Goal: Information Seeking & Learning: Learn about a topic

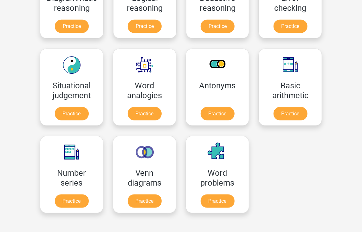
scroll to position [236, 0]
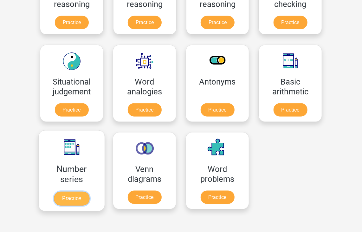
click at [69, 196] on link "Practice" at bounding box center [72, 198] width 36 height 14
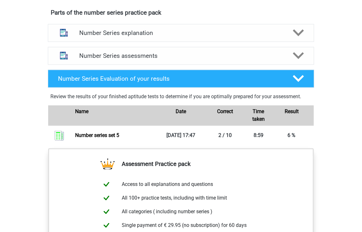
scroll to position [352, 0]
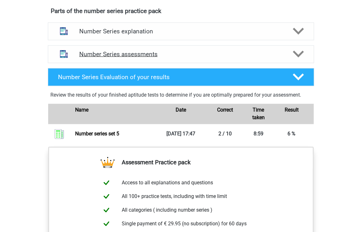
click at [301, 53] on polygon at bounding box center [298, 54] width 11 height 7
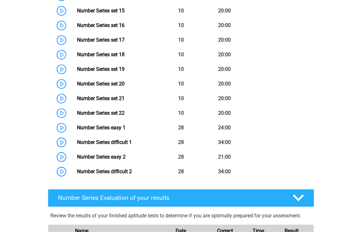
scroll to position [663, 0]
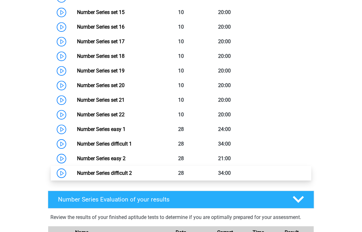
click at [123, 172] on link "Number Series difficult 2" at bounding box center [104, 173] width 55 height 6
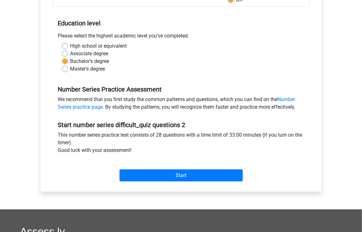
scroll to position [119, 0]
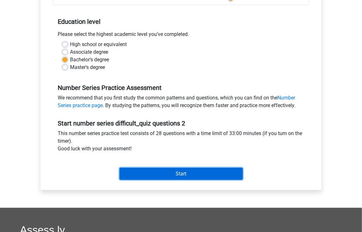
click at [219, 170] on input "Start" at bounding box center [181, 174] width 123 height 12
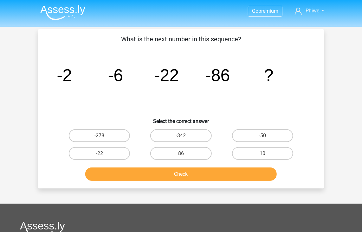
click at [72, 74] on tspan "-86" at bounding box center [64, 74] width 15 height 19
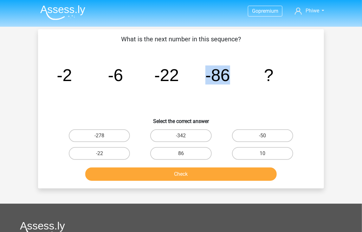
click at [72, 78] on tspan "-86" at bounding box center [64, 74] width 15 height 19
click at [169, 151] on label "86" at bounding box center [180, 153] width 61 height 13
click at [181, 153] on input "86" at bounding box center [183, 155] width 4 height 4
radio input "true"
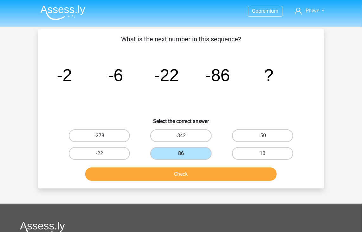
click at [100, 140] on label "-278" at bounding box center [99, 135] width 61 height 13
click at [100, 140] on input "-278" at bounding box center [102, 138] width 4 height 4
radio input "true"
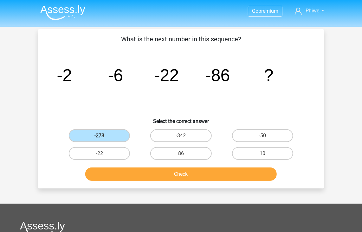
drag, startPoint x: 147, startPoint y: 165, endPoint x: 147, endPoint y: 169, distance: 4.1
click at [147, 169] on div "Check" at bounding box center [181, 172] width 266 height 21
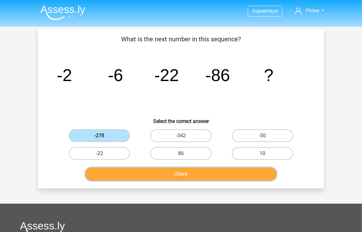
click at [147, 169] on button "Check" at bounding box center [181, 173] width 192 height 13
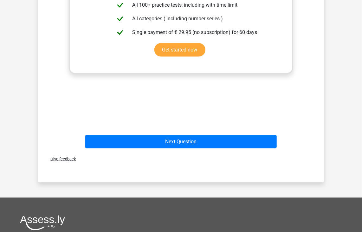
scroll to position [247, 0]
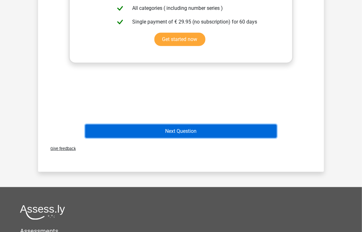
click at [248, 132] on button "Next Question" at bounding box center [181, 130] width 192 height 13
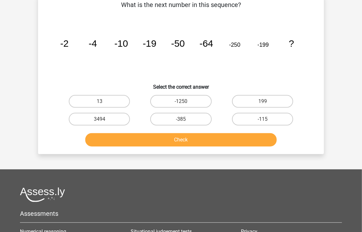
scroll to position [29, 0]
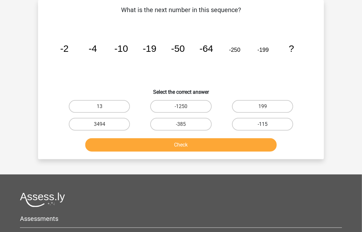
click at [263, 122] on label "-115" at bounding box center [262, 124] width 61 height 13
click at [263, 124] on input "-115" at bounding box center [265, 126] width 4 height 4
radio input "true"
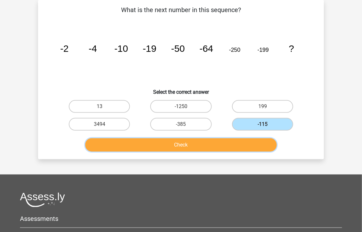
click at [225, 148] on button "Check" at bounding box center [181, 144] width 192 height 13
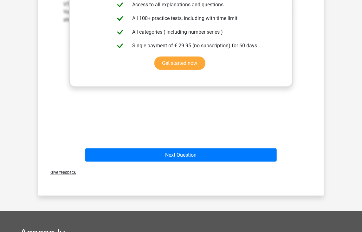
scroll to position [226, 0]
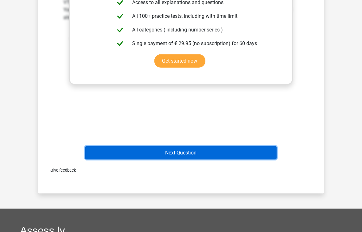
click at [266, 151] on button "Next Question" at bounding box center [181, 152] width 192 height 13
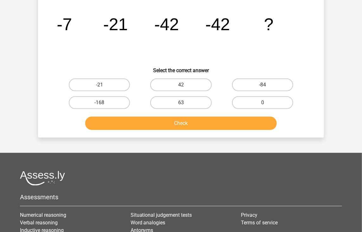
scroll to position [29, 0]
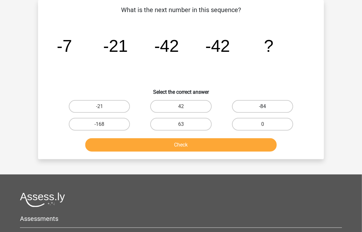
click at [249, 107] on label "-84" at bounding box center [262, 106] width 61 height 13
click at [263, 107] on input "-84" at bounding box center [265, 108] width 4 height 4
radio input "true"
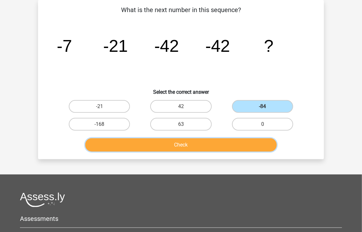
click at [164, 144] on button "Check" at bounding box center [181, 144] width 192 height 13
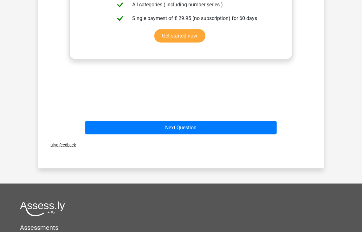
scroll to position [249, 0]
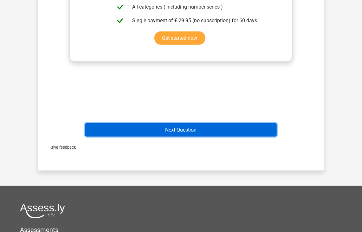
click at [240, 129] on button "Next Question" at bounding box center [181, 129] width 192 height 13
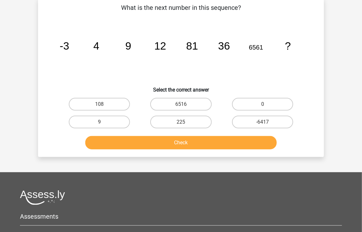
scroll to position [29, 0]
